Goal: Task Accomplishment & Management: Manage account settings

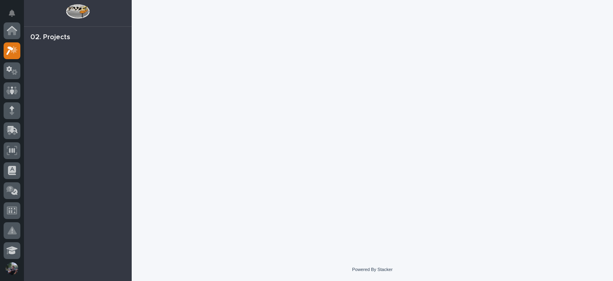
scroll to position [20, 0]
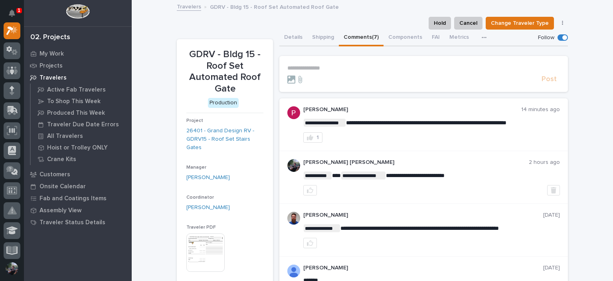
click at [336, 69] on p "**********" at bounding box center [423, 68] width 273 height 7
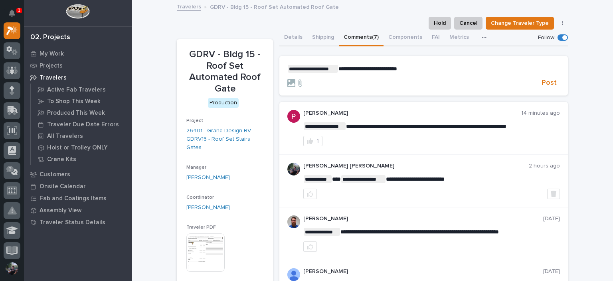
click at [288, 69] on span "**********" at bounding box center [313, 69] width 50 height 8
click at [283, 70] on section "**********" at bounding box center [423, 76] width 289 height 40
click at [288, 69] on span "**********" at bounding box center [313, 69] width 50 height 8
click at [339, 65] on p "**********" at bounding box center [423, 69] width 273 height 8
click at [332, 69] on span "*" at bounding box center [333, 69] width 4 height 6
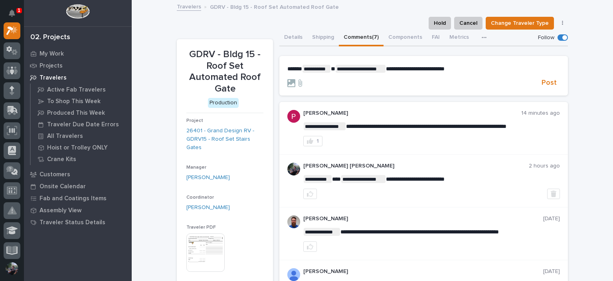
click at [475, 67] on p "**********" at bounding box center [423, 69] width 273 height 8
click at [335, 71] on span "*" at bounding box center [333, 69] width 4 height 6
click at [469, 69] on p "**********" at bounding box center [423, 69] width 273 height 8
click at [413, 69] on span "**********" at bounding box center [417, 69] width 59 height 6
click at [470, 62] on section "**********" at bounding box center [423, 76] width 289 height 40
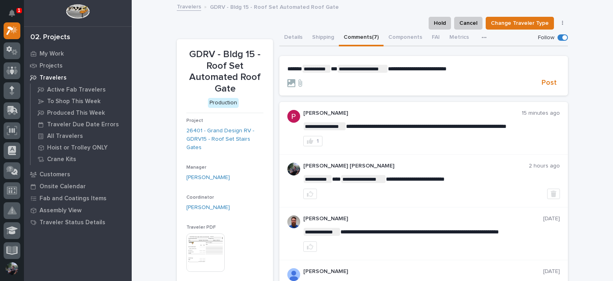
click at [470, 71] on p "**********" at bounding box center [423, 69] width 273 height 8
click at [548, 84] on span "Post" at bounding box center [549, 82] width 15 height 9
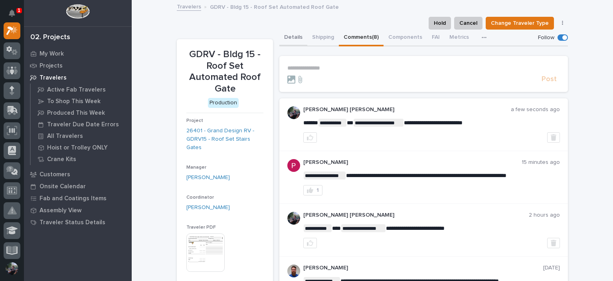
click at [288, 38] on button "Details" at bounding box center [293, 38] width 28 height 17
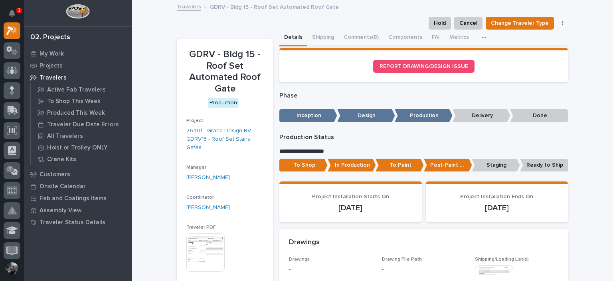
click at [501, 158] on div "**********" at bounding box center [423, 154] width 289 height 42
click at [500, 162] on p "Staging" at bounding box center [496, 164] width 48 height 13
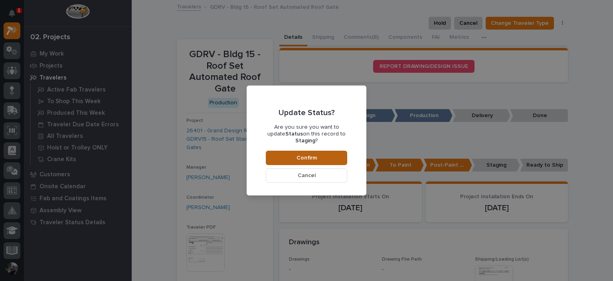
click at [346, 156] on button "Confirm" at bounding box center [306, 157] width 81 height 14
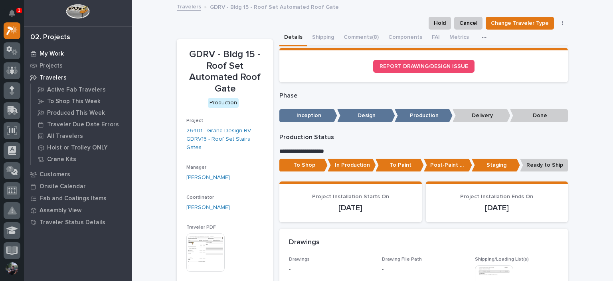
click at [50, 55] on p "My Work" at bounding box center [52, 53] width 24 height 7
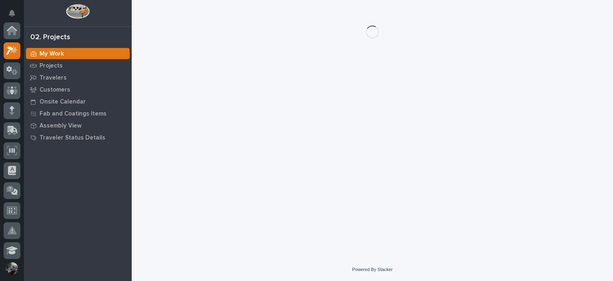
scroll to position [20, 0]
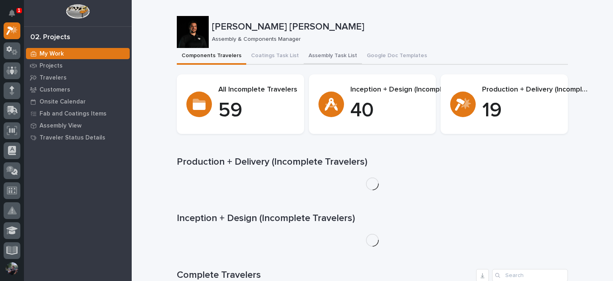
click at [321, 53] on button "Assembly Task List" at bounding box center [333, 56] width 58 height 17
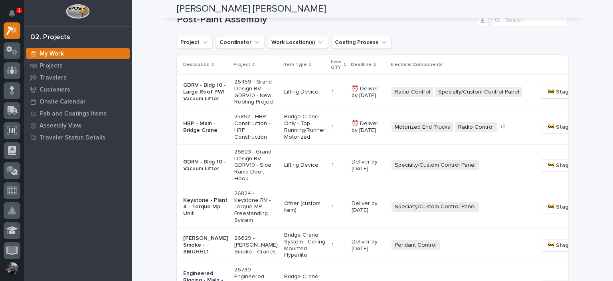
scroll to position [612, 0]
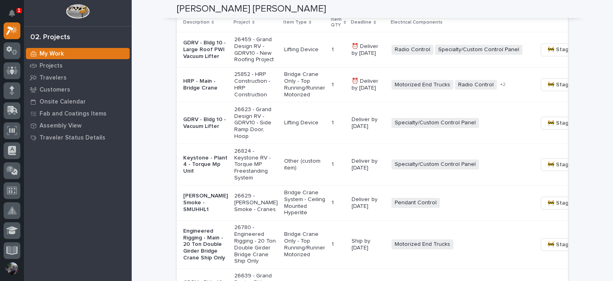
click at [200, 91] on p "HRP - Main - Bridge Crane" at bounding box center [205, 85] width 45 height 14
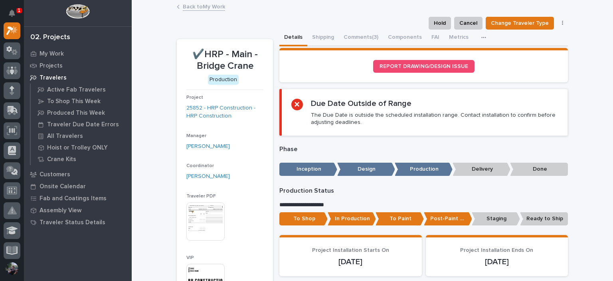
click at [345, 122] on p "The Due Date is outside the scheduled installation range. Contact installation …" at bounding box center [434, 118] width 247 height 14
click at [307, 40] on button "Shipping" at bounding box center [323, 38] width 32 height 17
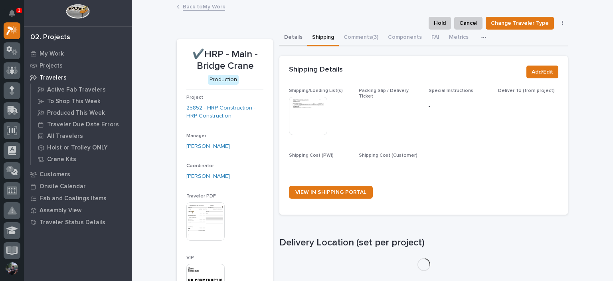
click at [287, 39] on button "Details" at bounding box center [293, 38] width 28 height 17
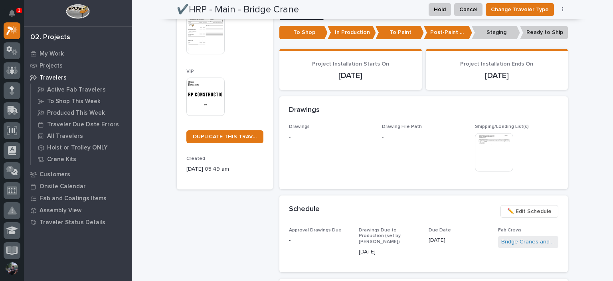
scroll to position [240, 0]
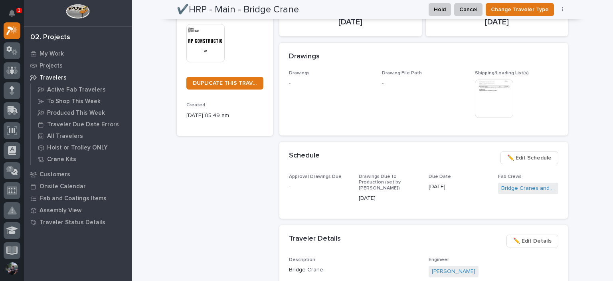
click at [515, 158] on span "✏️ Edit Schedule" at bounding box center [529, 158] width 44 height 10
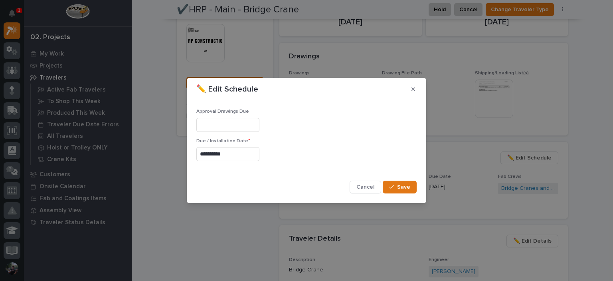
click at [234, 154] on input "**********" at bounding box center [227, 154] width 63 height 14
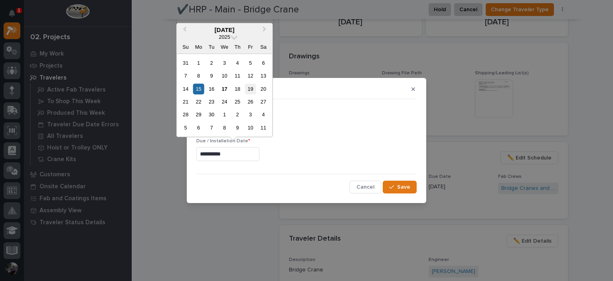
click at [250, 88] on div "19" at bounding box center [250, 88] width 11 height 11
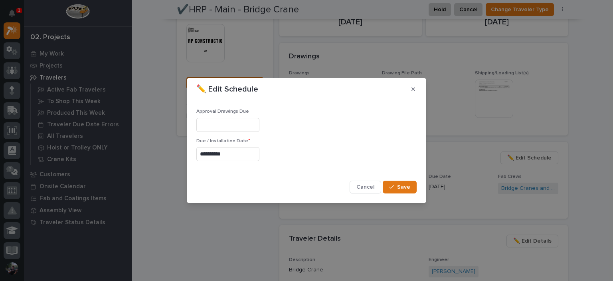
type input "**********"
click at [397, 186] on div "button" at bounding box center [393, 187] width 8 height 6
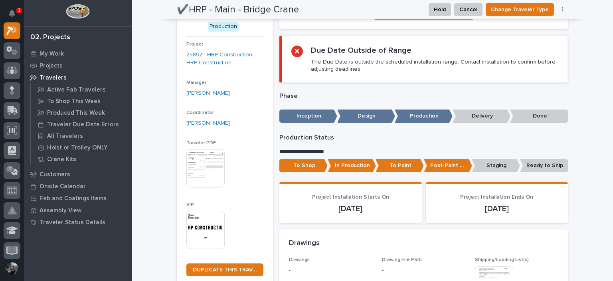
scroll to position [0, 0]
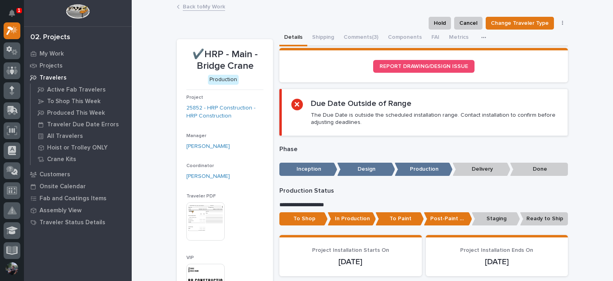
click at [193, 7] on link "Back to My Work" at bounding box center [204, 6] width 42 height 9
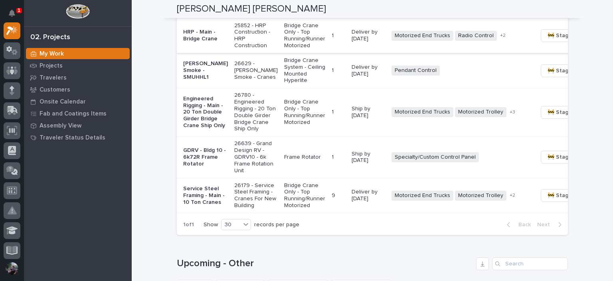
scroll to position [745, 0]
click at [548, 75] on span "🚧 Staging →" at bounding box center [564, 70] width 33 height 10
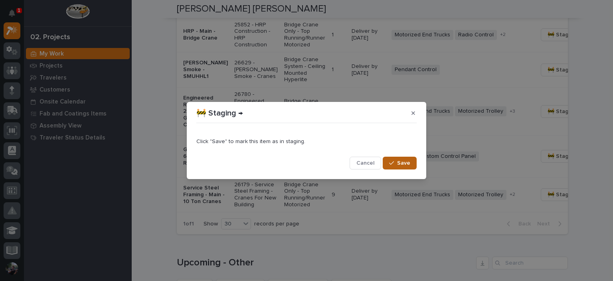
click at [395, 160] on div "button" at bounding box center [393, 163] width 8 height 6
click at [366, 164] on span "Cancel" at bounding box center [365, 162] width 18 height 7
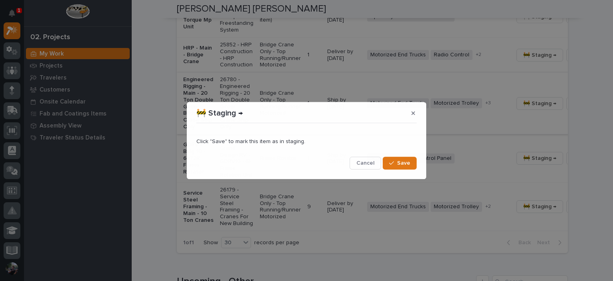
click at [280, 119] on section "🚧 Staging → Click "Save" to mark this item as in staging. Cancel Save" at bounding box center [307, 140] width 240 height 77
click at [409, 113] on button "button" at bounding box center [413, 113] width 13 height 13
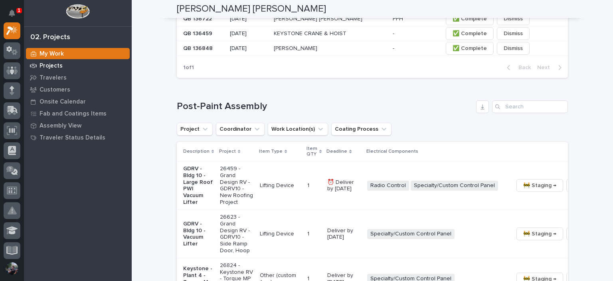
scroll to position [426, 0]
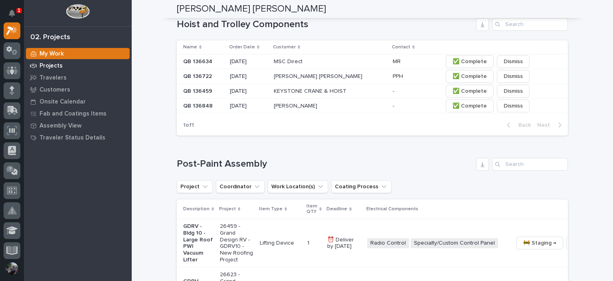
click at [48, 68] on p "Projects" at bounding box center [51, 65] width 23 height 7
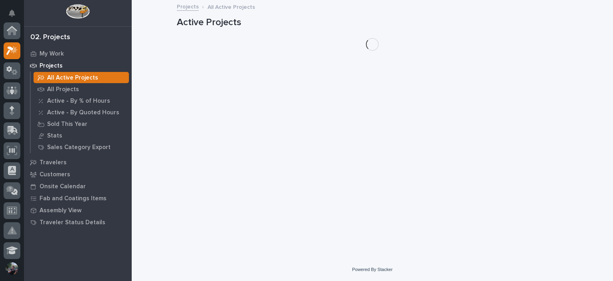
scroll to position [20, 0]
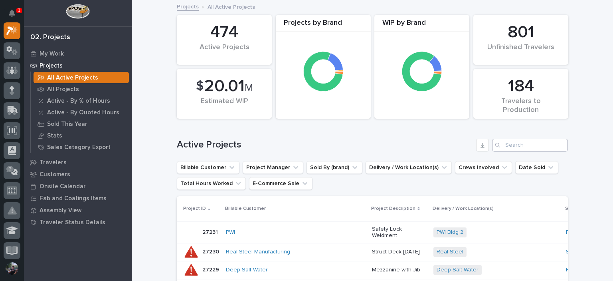
click at [536, 152] on div "Active Projects" at bounding box center [372, 142] width 391 height 38
click at [531, 146] on input "Search" at bounding box center [530, 145] width 76 height 13
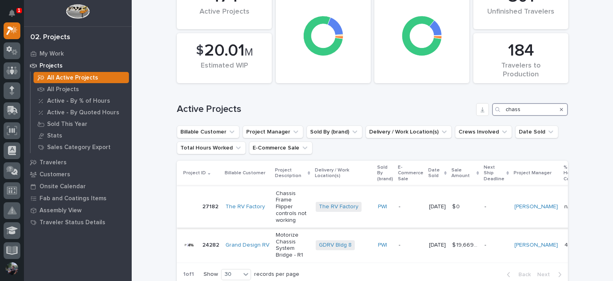
scroll to position [80, 0]
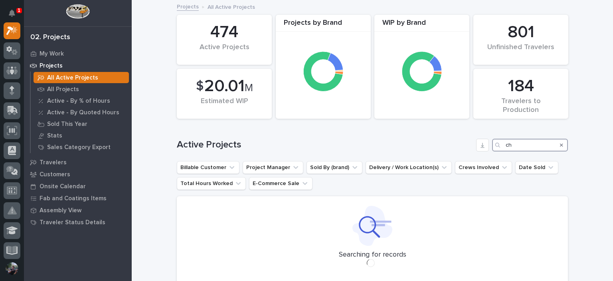
type input "c"
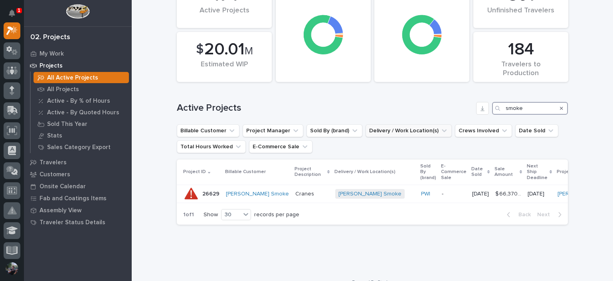
scroll to position [55, 0]
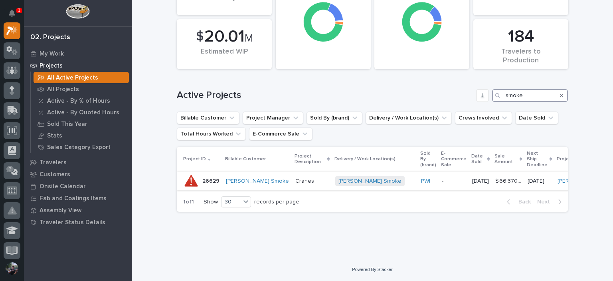
type input "smoke"
click at [295, 178] on p "Cranes" at bounding box center [312, 181] width 34 height 7
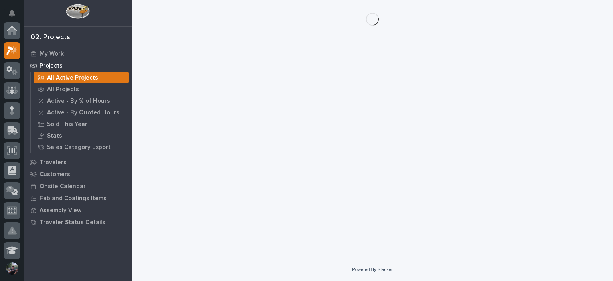
scroll to position [20, 0]
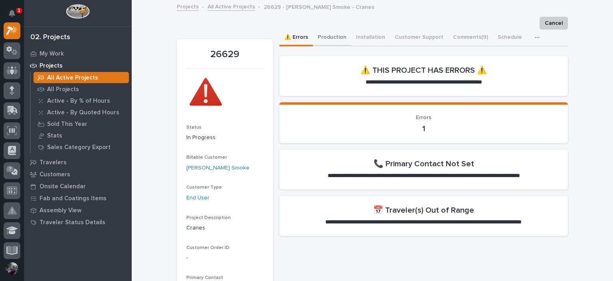
click at [320, 42] on button "Production" at bounding box center [332, 38] width 38 height 17
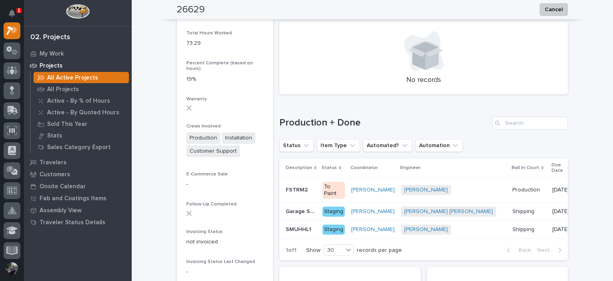
scroll to position [719, 0]
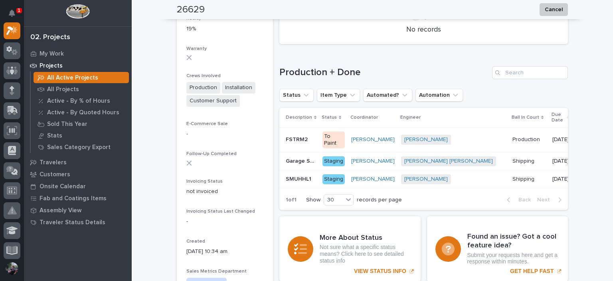
click at [299, 182] on p "SMUHHL1" at bounding box center [299, 178] width 27 height 8
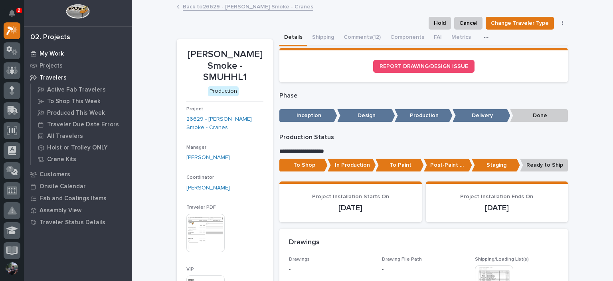
click at [47, 53] on p "My Work" at bounding box center [52, 53] width 24 height 7
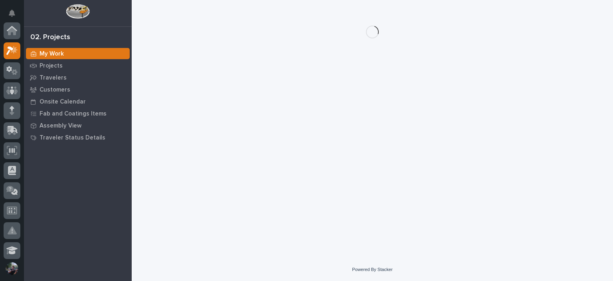
scroll to position [20, 0]
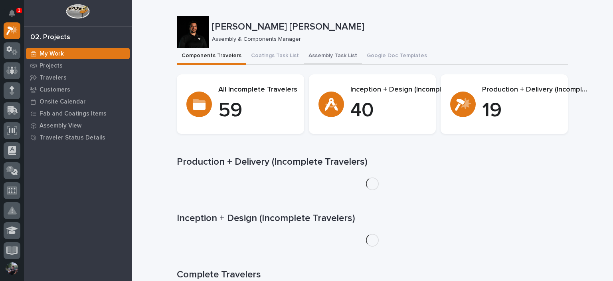
click at [311, 62] on button "Assembly Task List" at bounding box center [333, 56] width 58 height 17
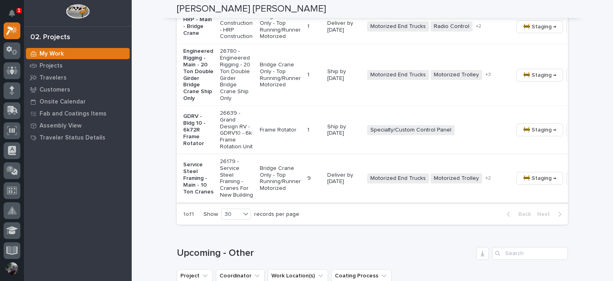
scroll to position [745, 0]
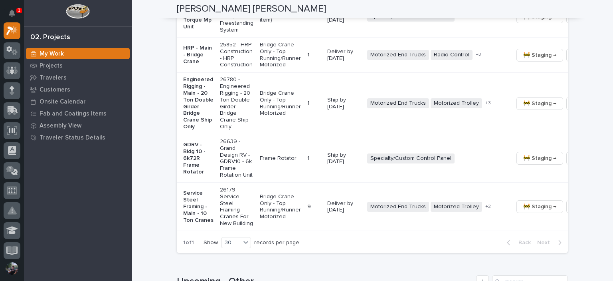
click at [206, 130] on p "Engineered Rigging - Main - 20 Ton Double Girder Bridge Crane Ship Only" at bounding box center [198, 102] width 30 height 53
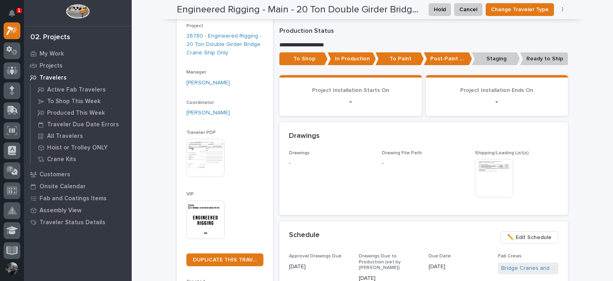
scroll to position [213, 0]
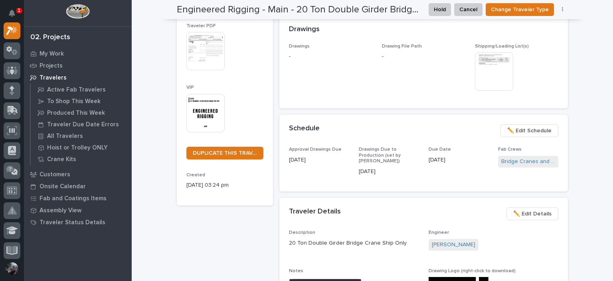
click at [518, 134] on span "✏️ Edit Schedule" at bounding box center [529, 131] width 44 height 10
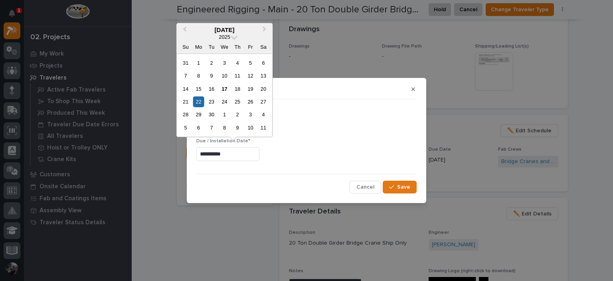
click at [214, 154] on input "**********" at bounding box center [227, 154] width 63 height 14
click at [250, 101] on div "26" at bounding box center [250, 101] width 11 height 11
type input "**********"
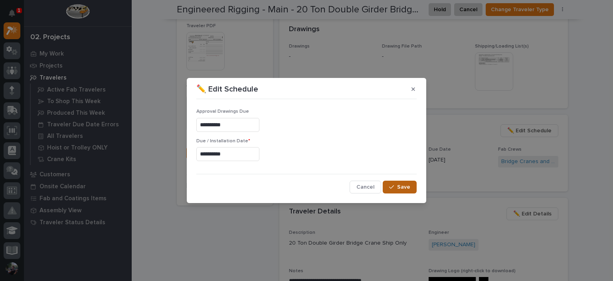
click at [398, 186] on span "Save" at bounding box center [403, 186] width 13 height 7
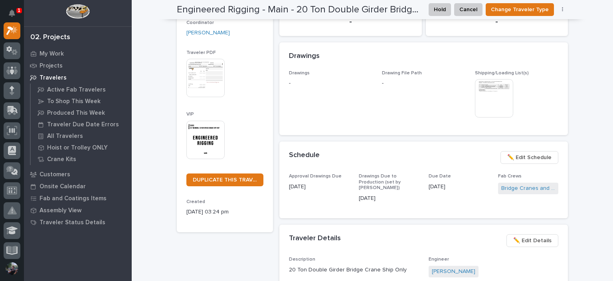
scroll to position [0, 0]
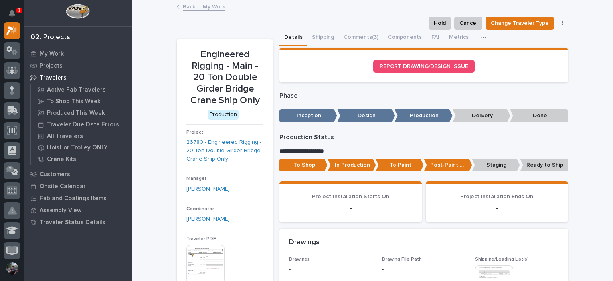
click at [192, 8] on link "Back to My Work" at bounding box center [204, 6] width 42 height 9
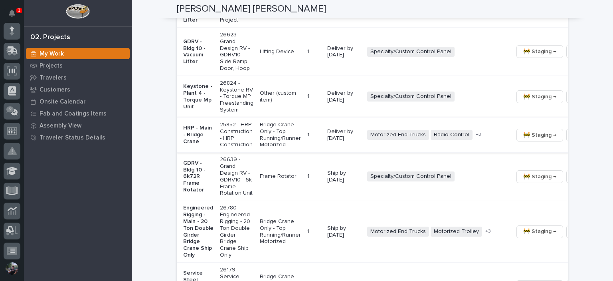
scroll to position [106, 0]
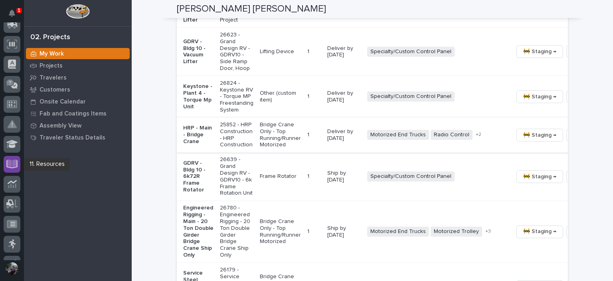
click at [14, 165] on icon at bounding box center [12, 163] width 9 height 8
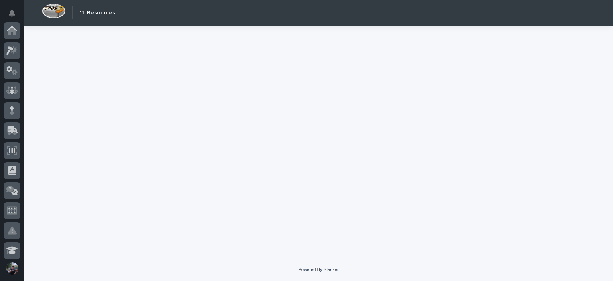
scroll to position [240, 0]
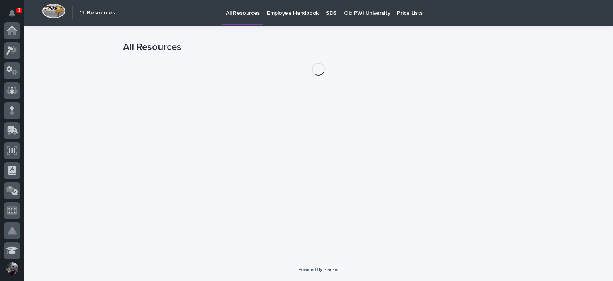
scroll to position [240, 0]
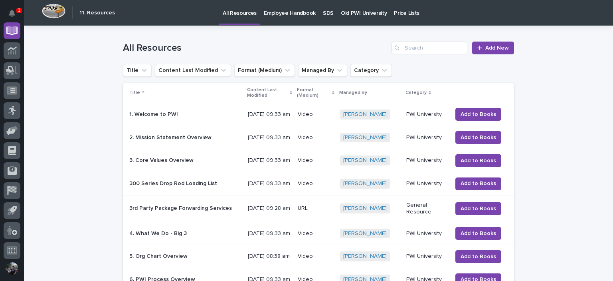
click at [346, 15] on p "Old PWI University" at bounding box center [364, 8] width 46 height 17
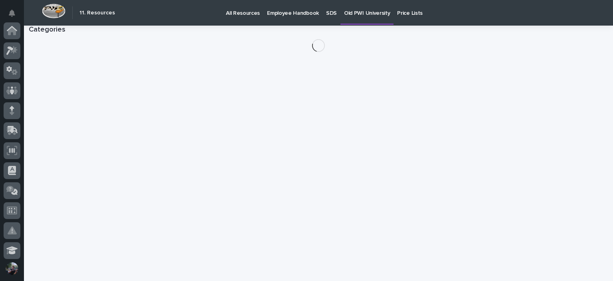
scroll to position [240, 0]
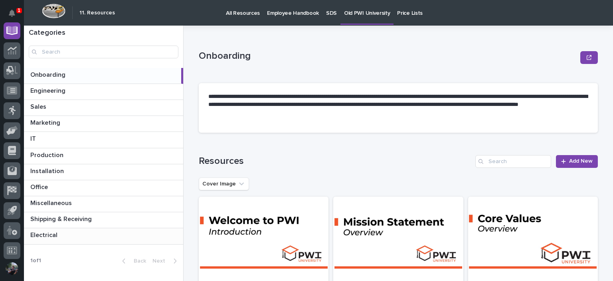
click at [68, 232] on p at bounding box center [105, 235] width 150 height 8
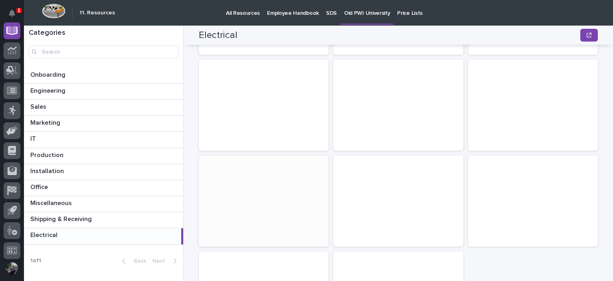
scroll to position [240, 0]
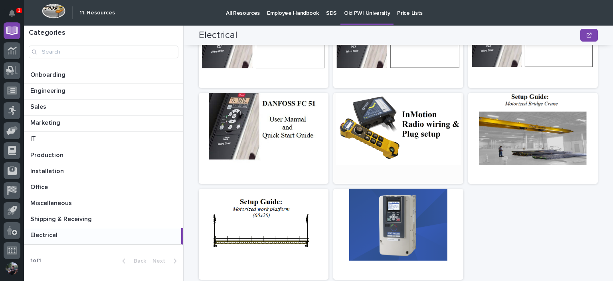
click at [357, 131] on div at bounding box center [398, 129] width 130 height 72
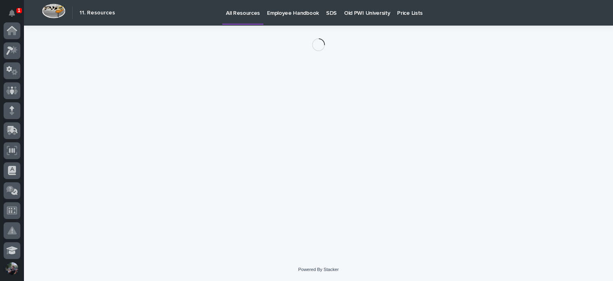
scroll to position [240, 0]
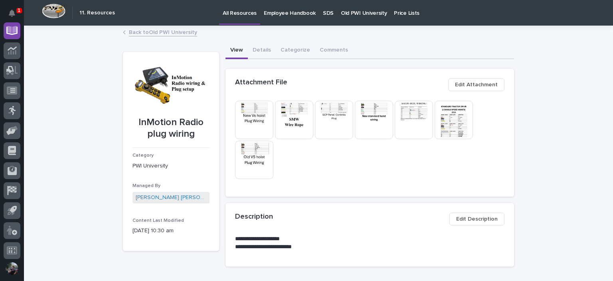
click at [331, 124] on img at bounding box center [334, 120] width 38 height 38
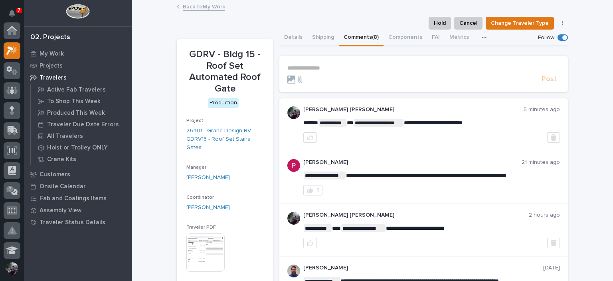
scroll to position [20, 0]
click at [350, 65] on p "**********" at bounding box center [423, 68] width 273 height 7
click at [369, 42] on button "Comments (8)" at bounding box center [361, 38] width 45 height 17
click at [292, 41] on button "Details" at bounding box center [293, 38] width 28 height 17
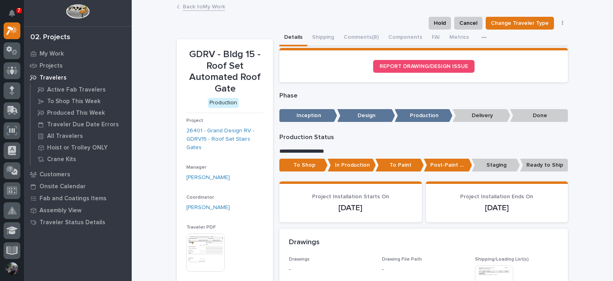
click at [484, 163] on p "Staging" at bounding box center [496, 164] width 48 height 13
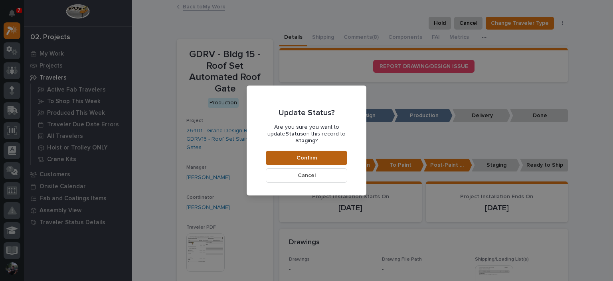
click at [304, 150] on button "Confirm" at bounding box center [306, 157] width 81 height 14
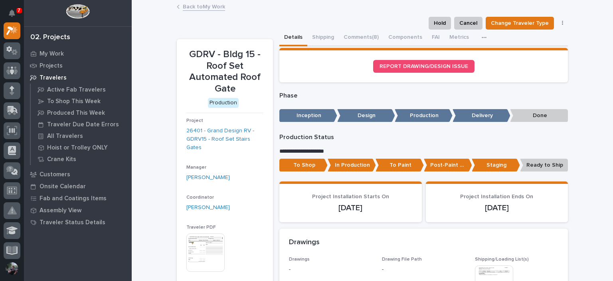
click at [209, 11] on div "Back to My Work" at bounding box center [372, 7] width 399 height 11
click at [208, 9] on link "Back to My Work" at bounding box center [204, 6] width 42 height 9
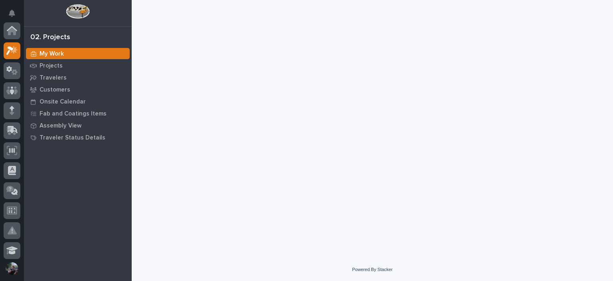
scroll to position [20, 0]
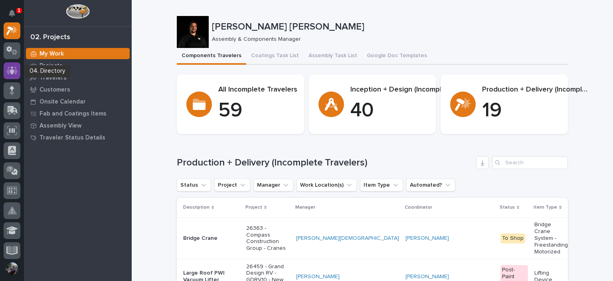
click at [14, 75] on div at bounding box center [12, 70] width 17 height 17
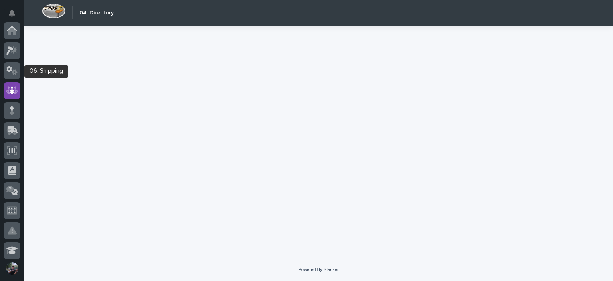
scroll to position [60, 0]
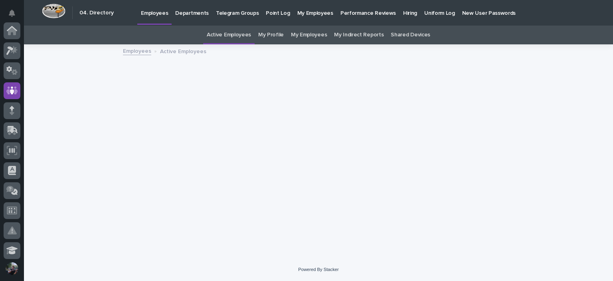
scroll to position [60, 0]
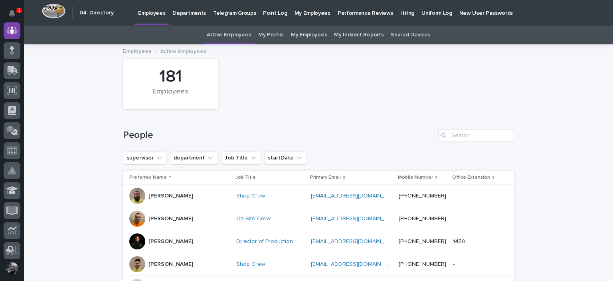
click at [269, 34] on link "My Profile" at bounding box center [271, 35] width 26 height 19
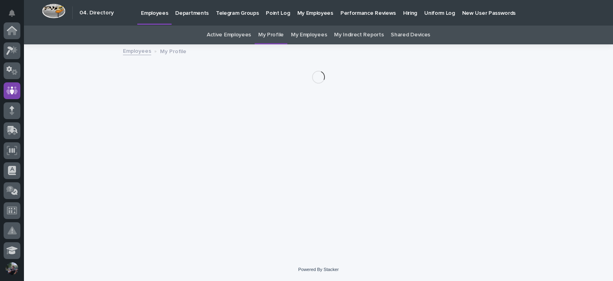
scroll to position [60, 0]
